Goal: Information Seeking & Learning: Learn about a topic

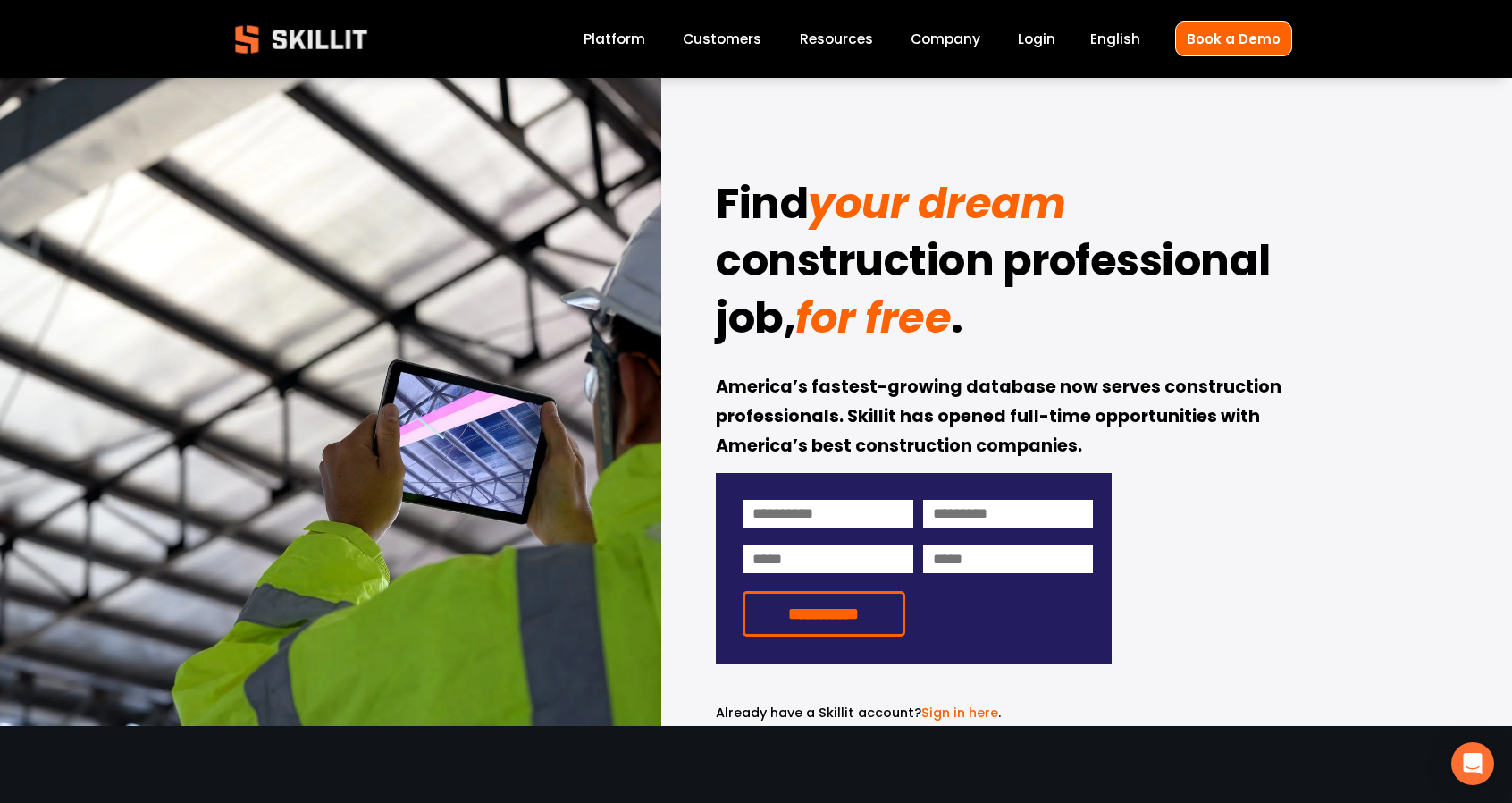
click at [0, 0] on span "Pricing" at bounding box center [0, 0] width 0 height 0
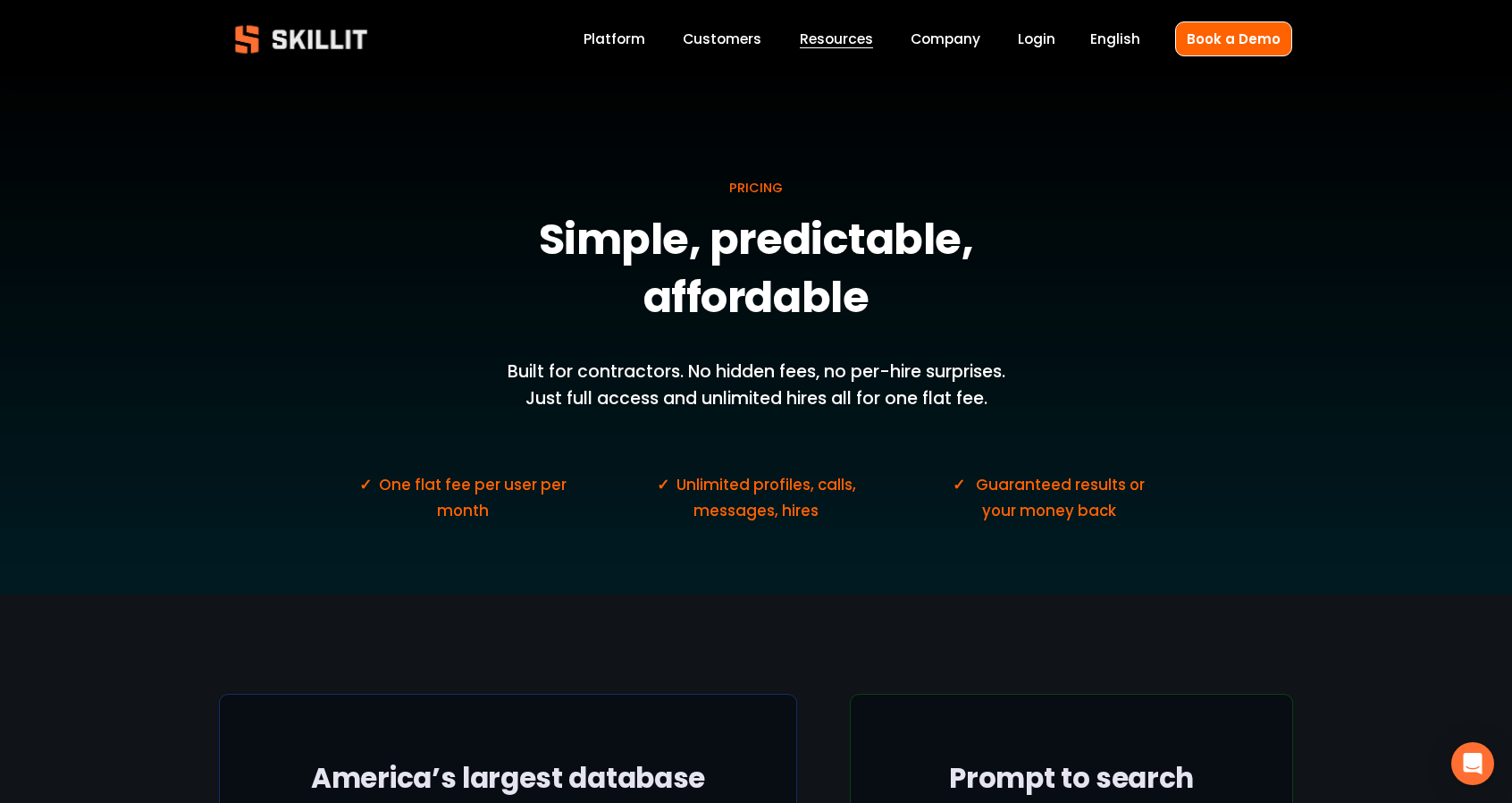
click at [730, 34] on link "Customers" at bounding box center [722, 38] width 79 height 24
